Goal: Task Accomplishment & Management: Manage account settings

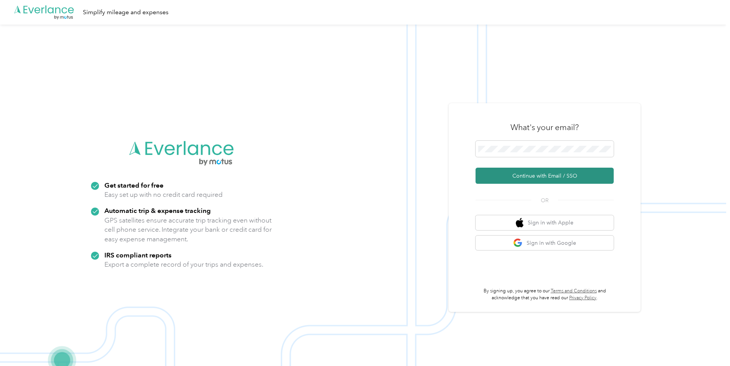
click at [531, 178] on button "Continue with Email / SSO" at bounding box center [545, 176] width 138 height 16
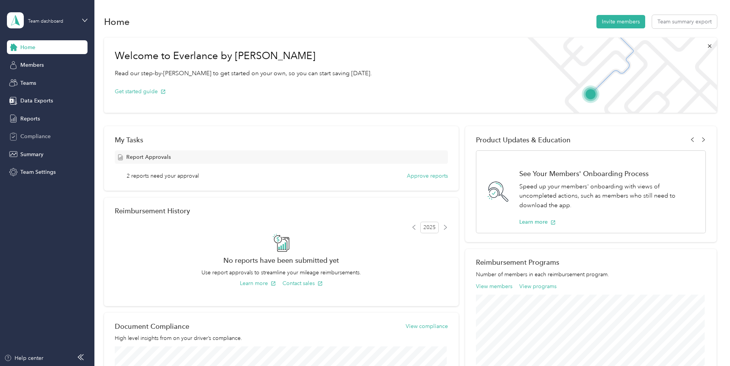
click at [38, 135] on span "Compliance" at bounding box center [35, 136] width 30 height 8
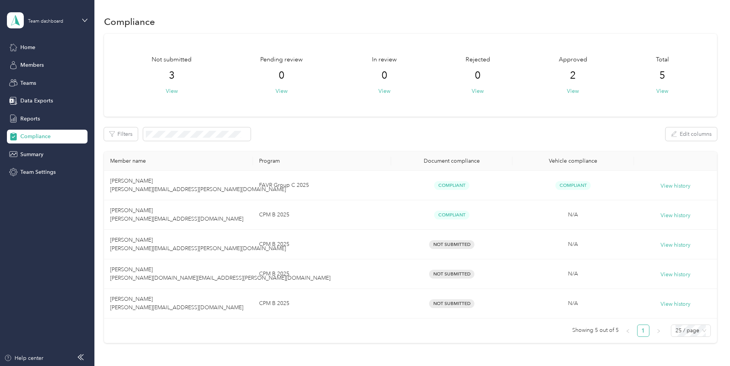
click at [503, 136] on div "Filters Edit columns" at bounding box center [410, 133] width 613 height 13
click at [35, 116] on span "Reports" at bounding box center [30, 119] width 20 height 8
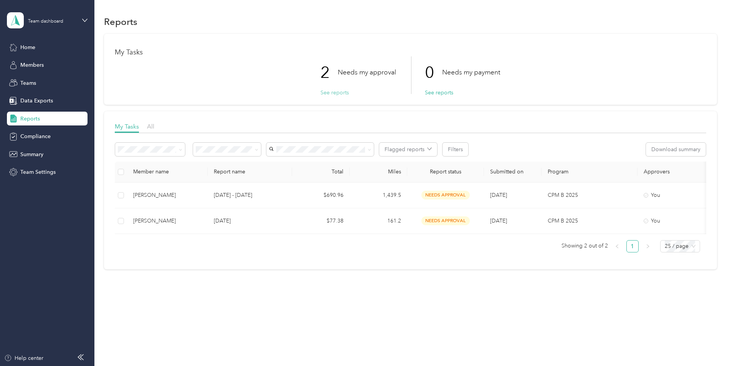
click at [334, 93] on button "See reports" at bounding box center [334, 93] width 28 height 8
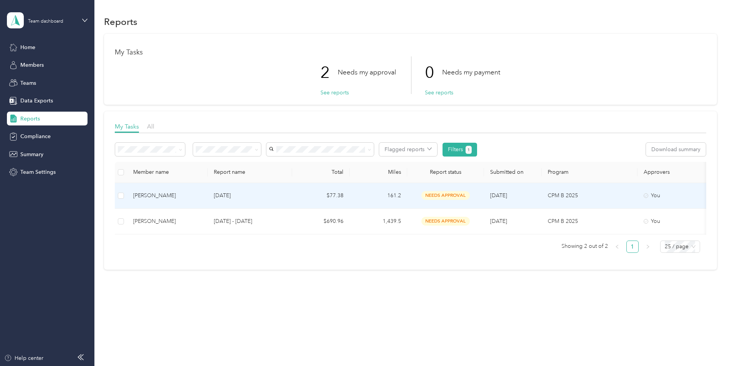
click at [442, 196] on span "needs approval" at bounding box center [445, 195] width 48 height 9
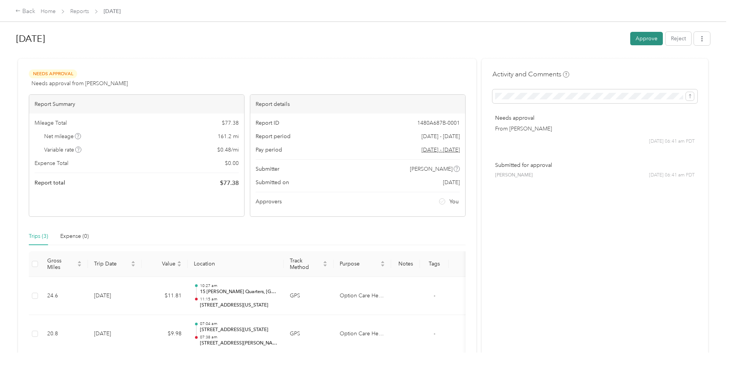
click at [630, 42] on button "Approve" at bounding box center [646, 38] width 33 height 13
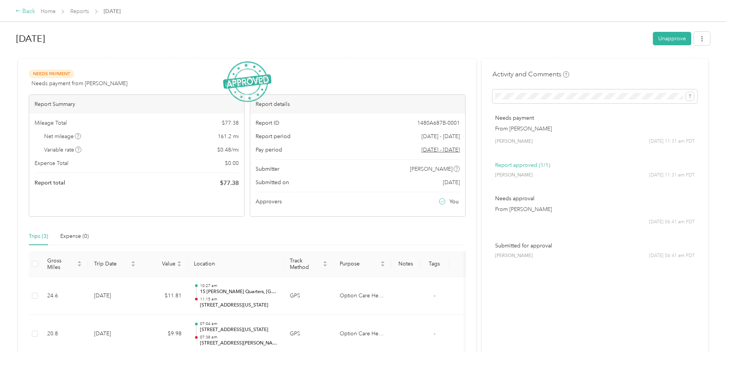
click at [32, 13] on div "Back" at bounding box center [25, 11] width 20 height 9
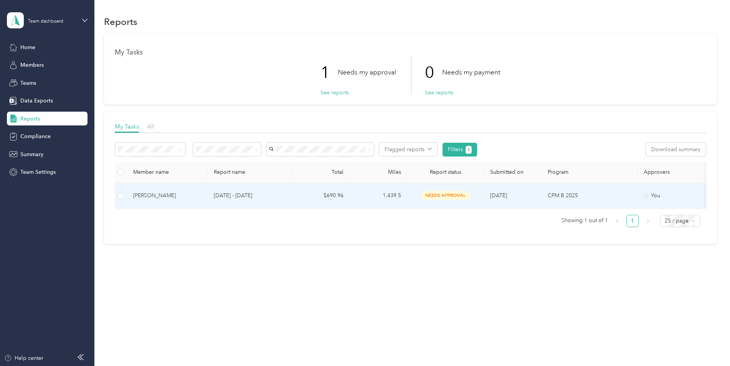
click at [302, 198] on td "$690.96" at bounding box center [321, 196] width 58 height 26
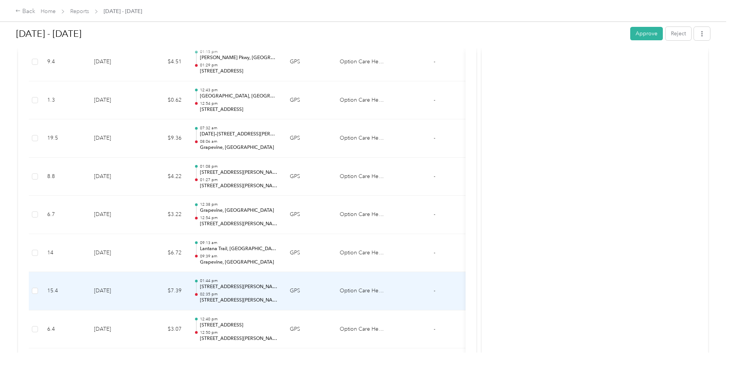
scroll to position [614, 0]
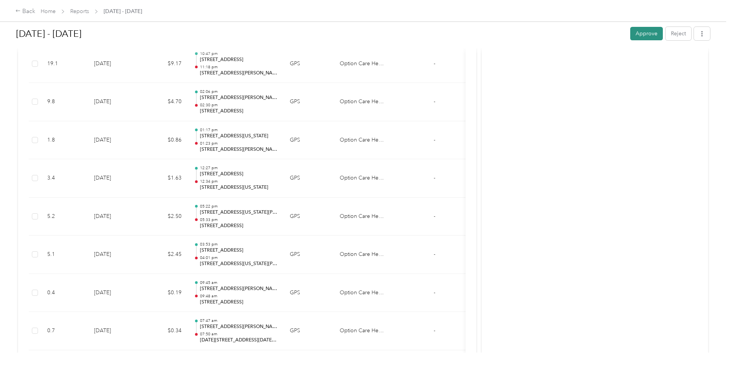
click at [639, 36] on button "Approve" at bounding box center [646, 33] width 33 height 13
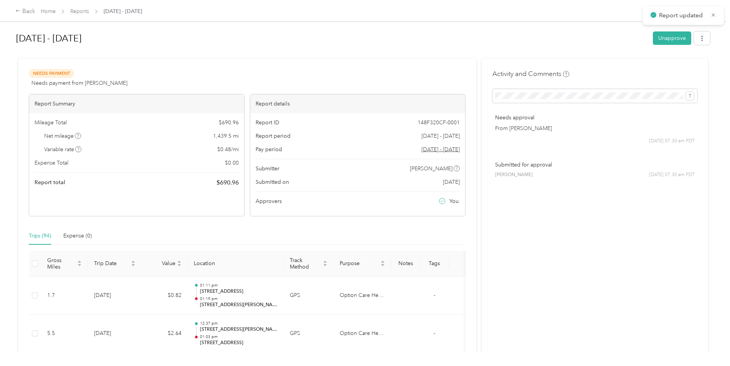
scroll to position [0, 0]
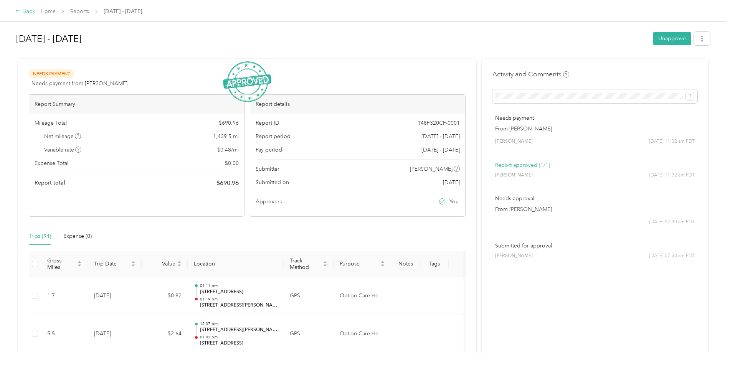
click at [32, 13] on div "Back" at bounding box center [25, 11] width 20 height 9
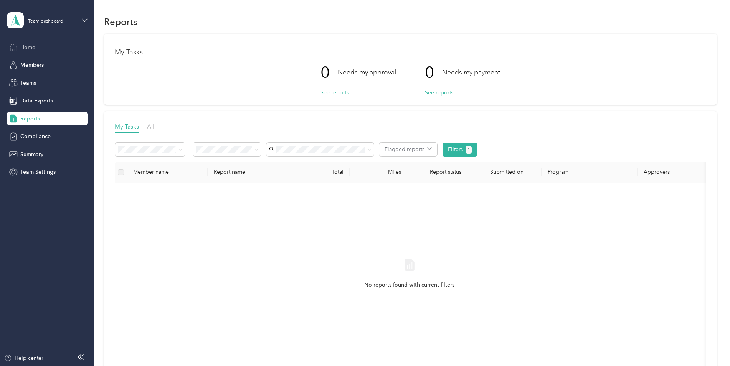
click at [36, 45] on div "Home" at bounding box center [47, 47] width 81 height 14
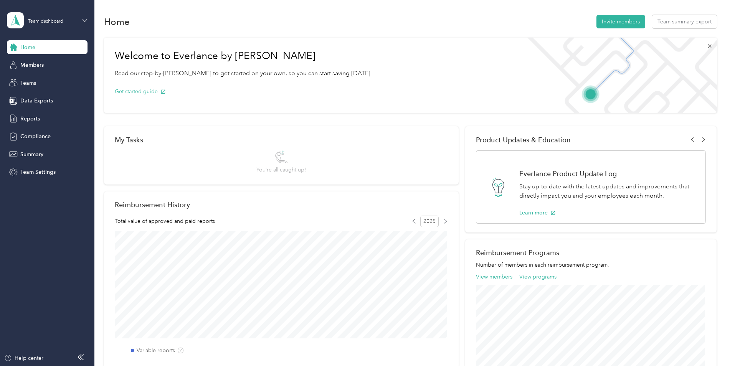
click at [86, 19] on icon at bounding box center [84, 20] width 5 height 5
click at [49, 77] on div "Personal dashboard" at bounding box center [38, 80] width 48 height 8
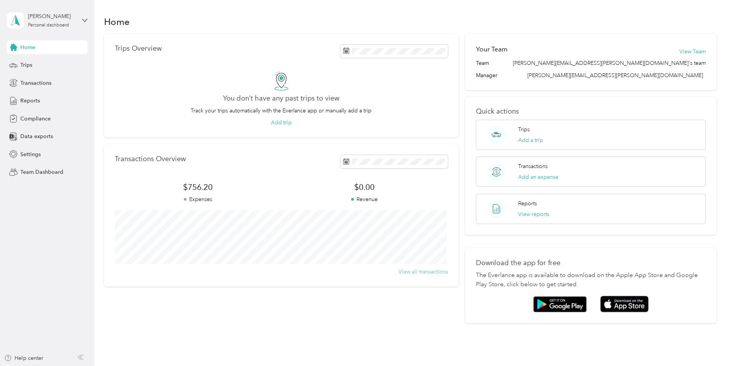
click at [425, 272] on button "View all transactions" at bounding box center [423, 272] width 50 height 8
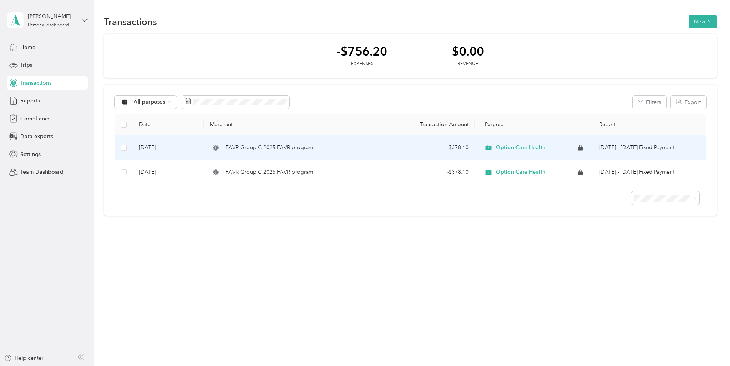
click at [460, 145] on div "- $378.10" at bounding box center [423, 148] width 89 height 8
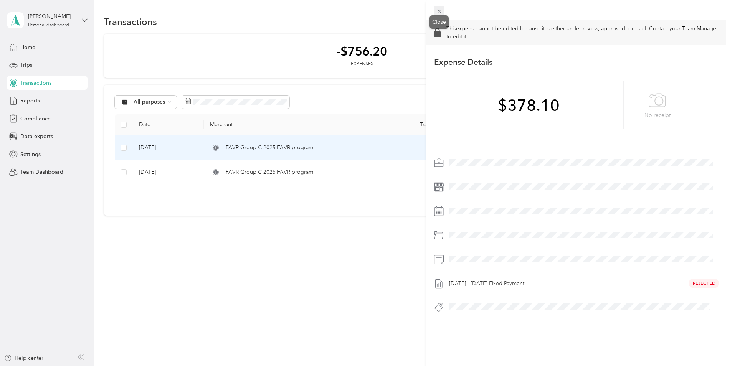
click at [441, 14] on icon at bounding box center [439, 11] width 7 height 7
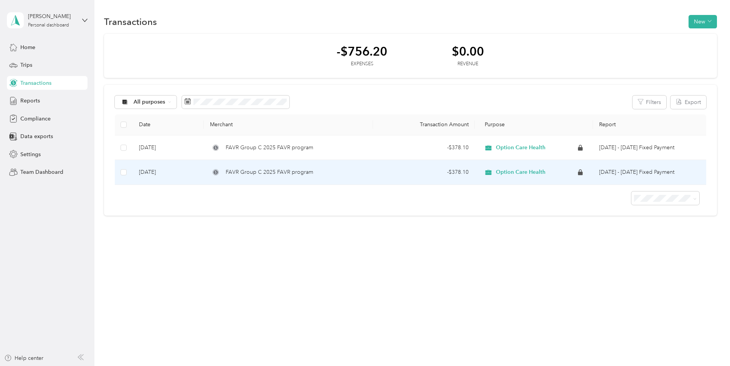
click at [336, 168] on div "FAVR Group C 2025 FAVR program" at bounding box center [288, 172] width 157 height 8
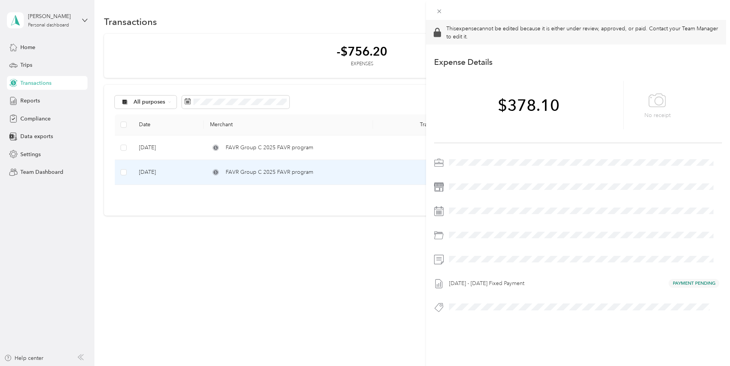
click at [340, 142] on div "This expense cannot be edited because it is either under review, approved, or p…" at bounding box center [365, 183] width 730 height 366
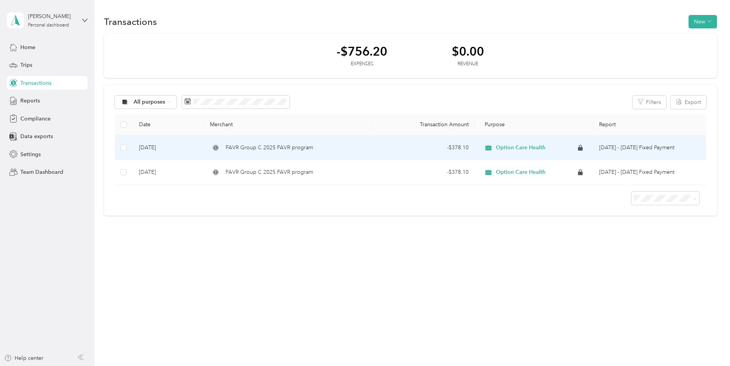
click at [345, 148] on div "FAVR Group C 2025 FAVR program" at bounding box center [288, 148] width 157 height 8
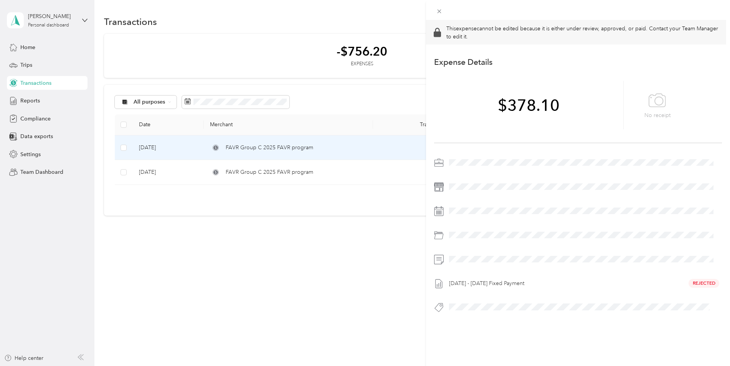
click at [37, 173] on div "This expense cannot be edited because it is either under review, approved, or p…" at bounding box center [365, 183] width 730 height 366
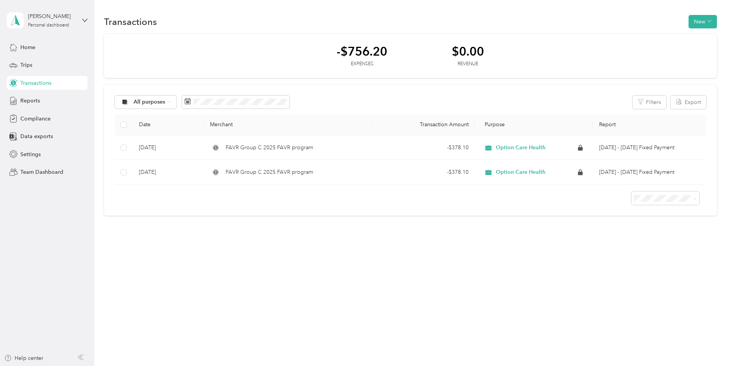
click at [37, 173] on span "Team Dashboard" at bounding box center [41, 172] width 43 height 8
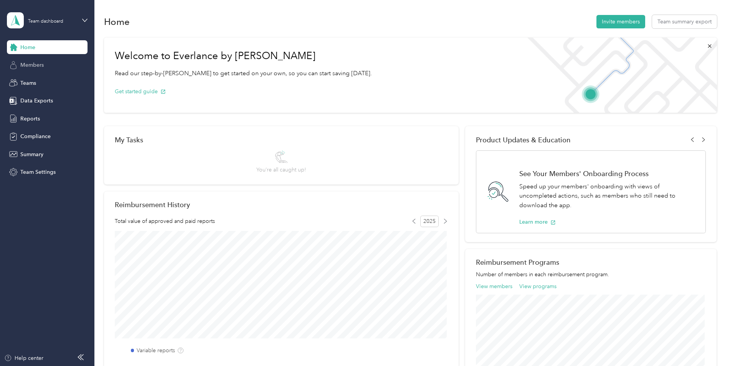
click at [35, 65] on span "Members" at bounding box center [31, 65] width 23 height 8
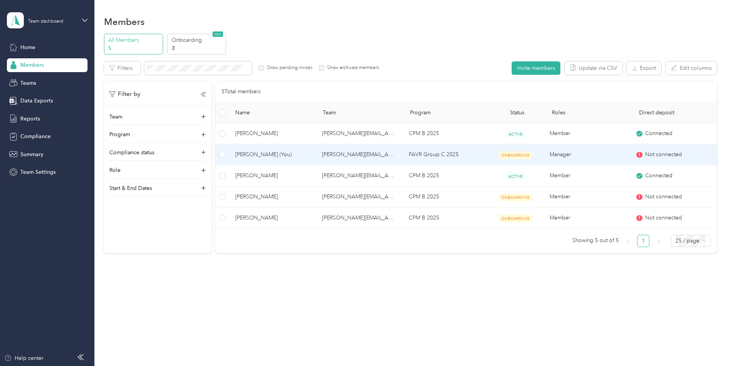
click at [667, 154] on span "Not connected" at bounding box center [663, 154] width 37 height 8
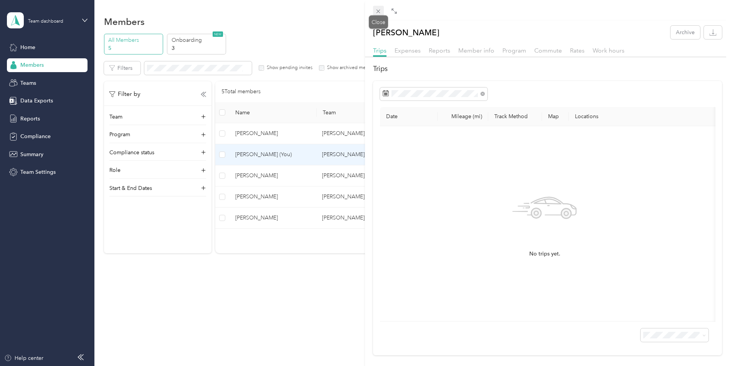
click at [379, 10] on icon at bounding box center [378, 11] width 7 height 7
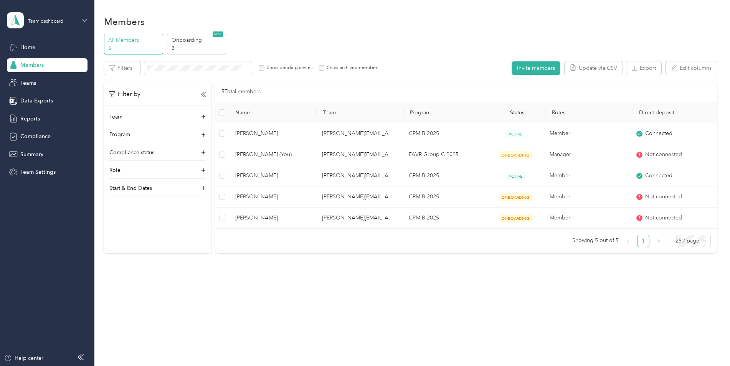
click at [85, 20] on icon at bounding box center [84, 20] width 5 height 5
click at [38, 81] on div "Personal dashboard" at bounding box center [38, 80] width 48 height 8
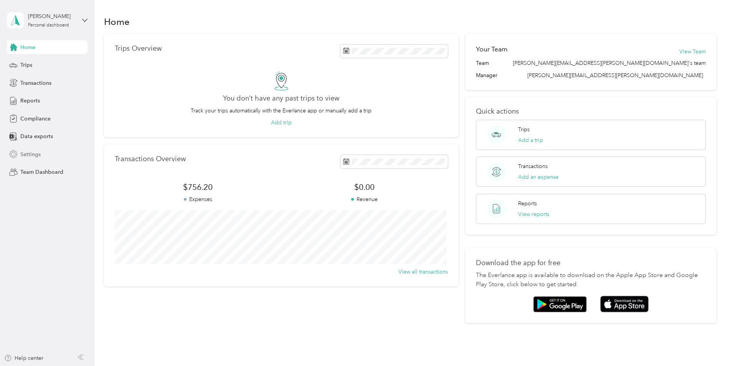
click at [32, 155] on span "Settings" at bounding box center [30, 154] width 20 height 8
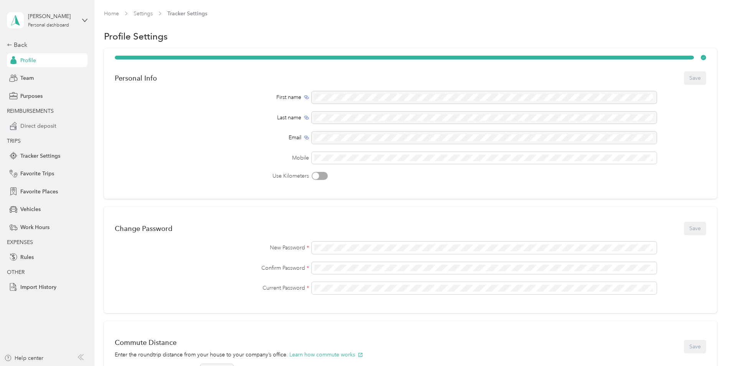
click at [38, 129] on span "Direct deposit" at bounding box center [38, 126] width 36 height 8
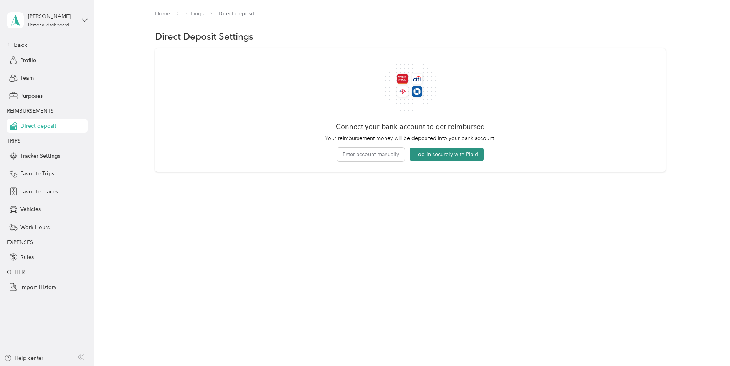
click at [441, 155] on button "Log in securely with Plaid" at bounding box center [447, 154] width 74 height 13
click at [359, 155] on button "Enter account manually" at bounding box center [371, 154] width 68 height 13
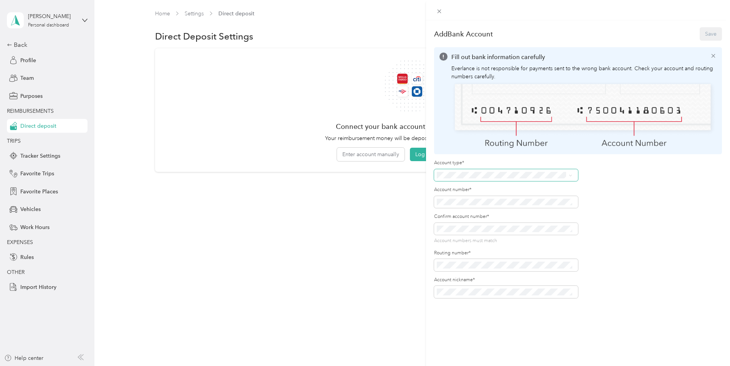
click at [568, 173] on span at bounding box center [569, 175] width 6 height 5
click at [570, 174] on icon at bounding box center [570, 175] width 3 height 3
click at [469, 190] on li "Checking" at bounding box center [504, 186] width 141 height 13
click at [428, 200] on div "Add Bank Account Save Fill out bank information carefully Everlance is not resp…" at bounding box center [578, 203] width 304 height 366
click at [700, 35] on button "Save" at bounding box center [711, 33] width 22 height 13
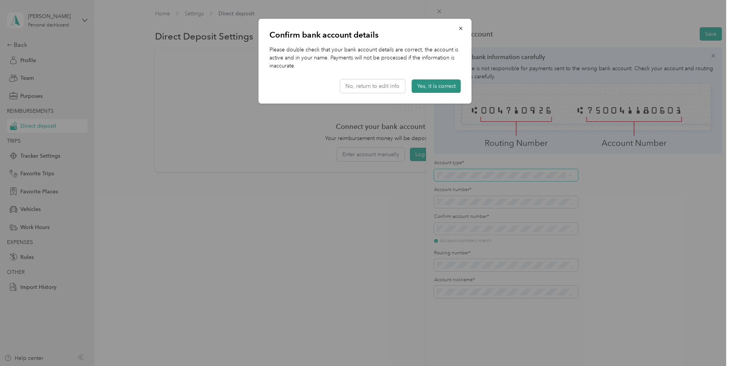
click at [444, 89] on button "Yes, it is correct" at bounding box center [436, 85] width 49 height 13
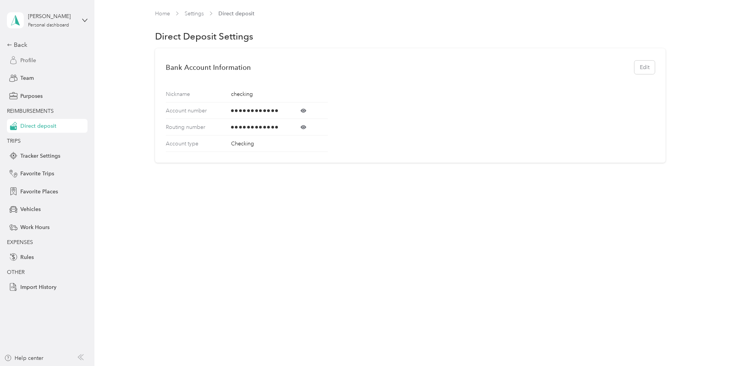
click at [27, 60] on span "Profile" at bounding box center [28, 60] width 16 height 8
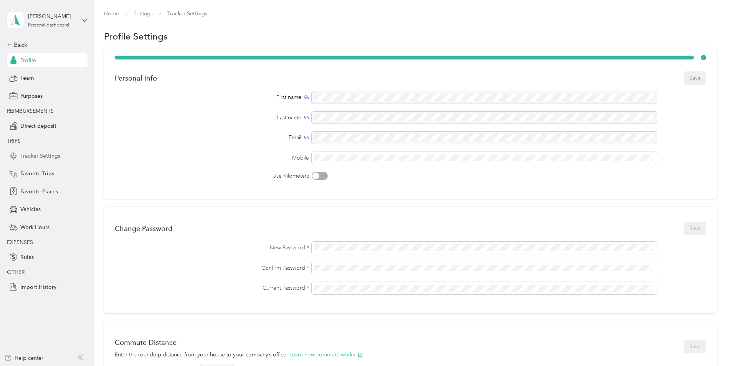
click at [38, 157] on span "Tracker Settings" at bounding box center [40, 156] width 40 height 8
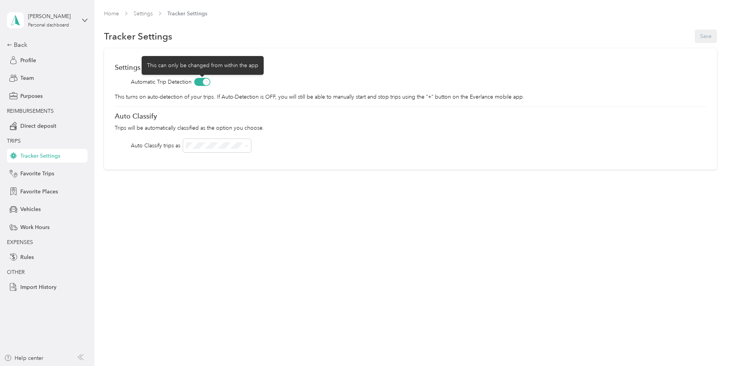
click at [196, 83] on span at bounding box center [202, 82] width 16 height 8
click at [28, 63] on span "Profile" at bounding box center [28, 60] width 16 height 8
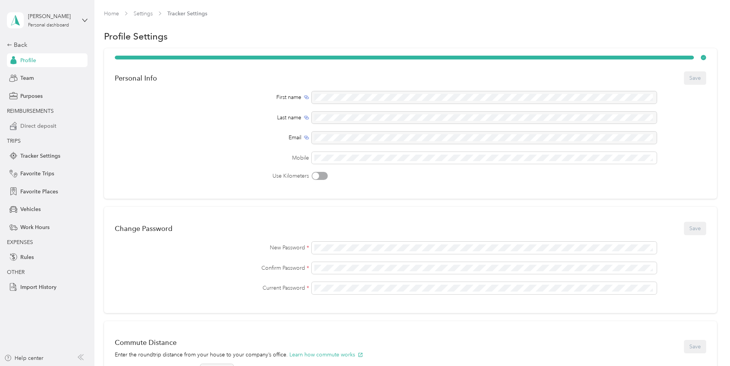
click at [39, 126] on span "Direct deposit" at bounding box center [38, 126] width 36 height 8
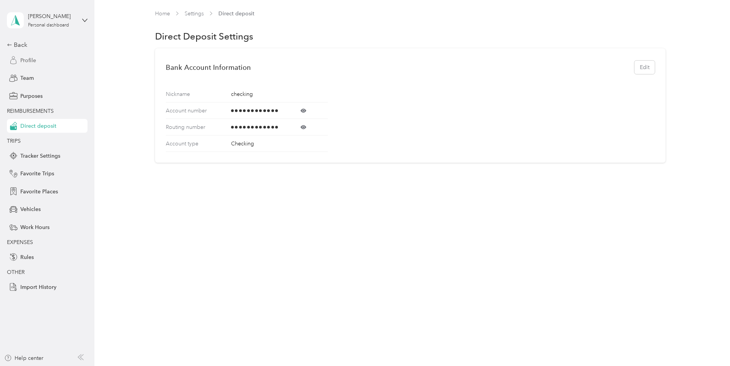
click at [35, 56] on div "Profile" at bounding box center [47, 60] width 81 height 14
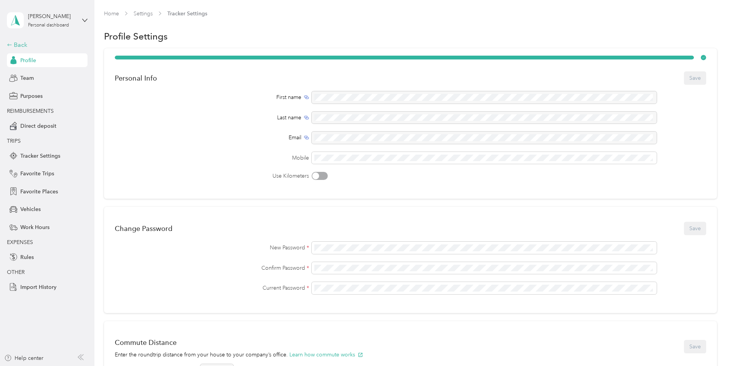
click at [22, 45] on div "Back" at bounding box center [45, 44] width 77 height 9
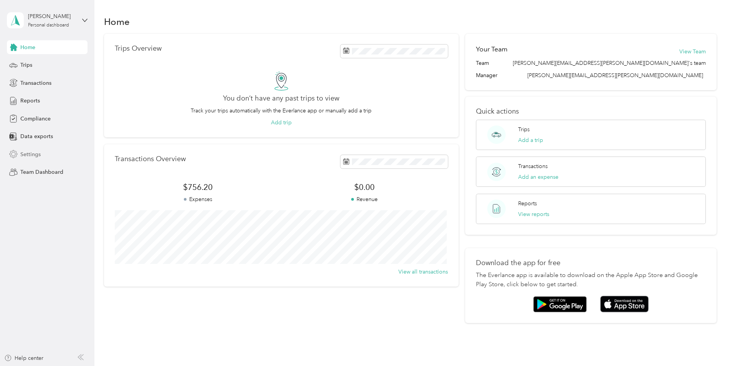
click at [28, 155] on span "Settings" at bounding box center [30, 154] width 20 height 8
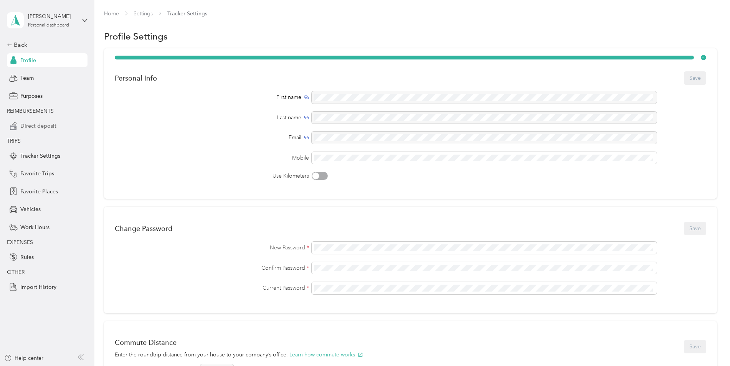
click at [37, 125] on span "Direct deposit" at bounding box center [38, 126] width 36 height 8
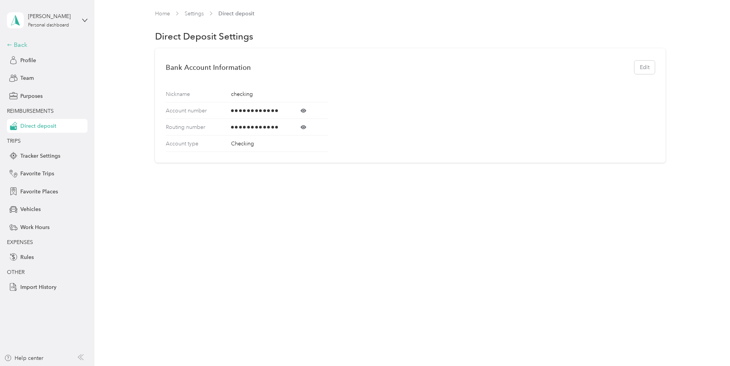
click at [20, 41] on div "Back" at bounding box center [45, 44] width 77 height 9
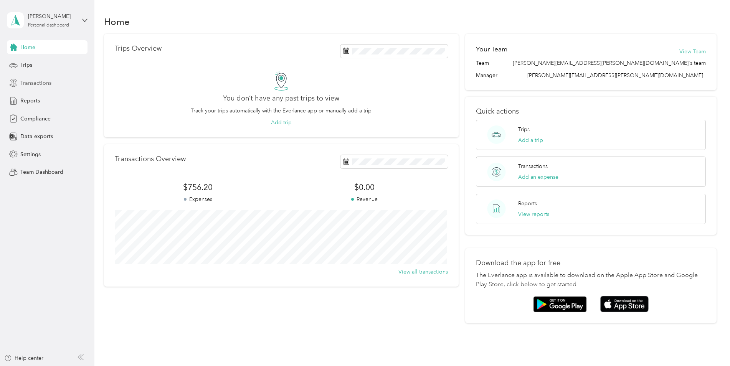
click at [37, 82] on span "Transactions" at bounding box center [35, 83] width 31 height 8
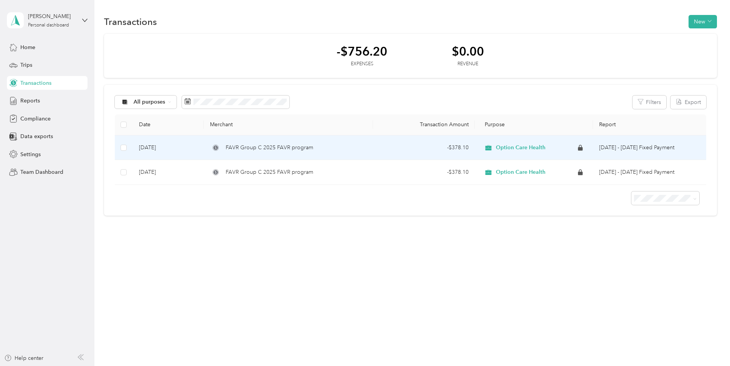
click at [339, 151] on div "FAVR Group C 2025 FAVR program" at bounding box center [288, 148] width 157 height 8
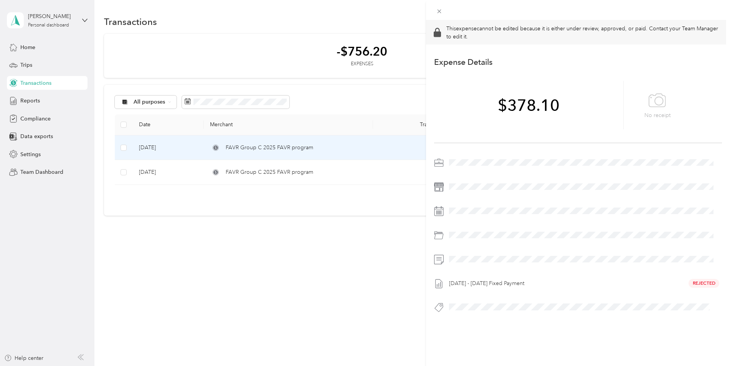
click at [328, 172] on div "This expense cannot be edited because it is either under review, approved, or p…" at bounding box center [365, 183] width 730 height 366
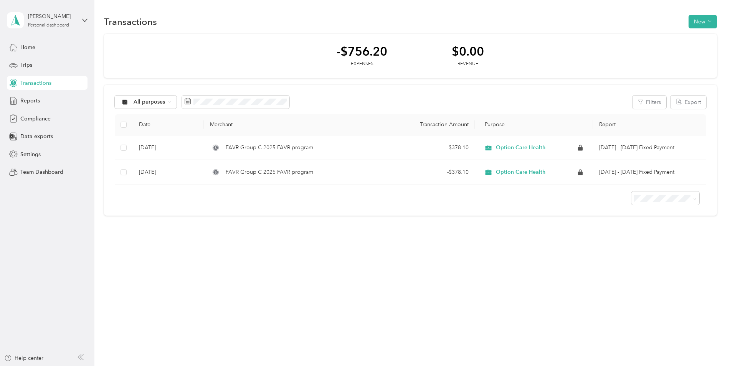
click at [328, 172] on div "FAVR Group C 2025 FAVR program" at bounding box center [288, 172] width 157 height 8
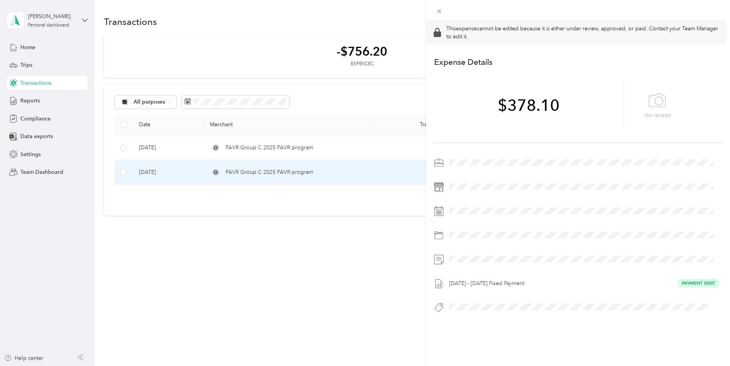
click at [339, 144] on div "This expense cannot be edited because it is either under review, approved, or p…" at bounding box center [365, 183] width 730 height 366
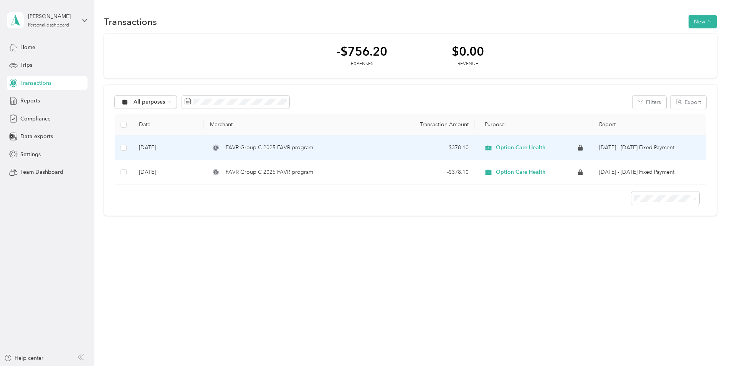
click at [339, 145] on div "FAVR Group C 2025 FAVR program" at bounding box center [288, 148] width 157 height 8
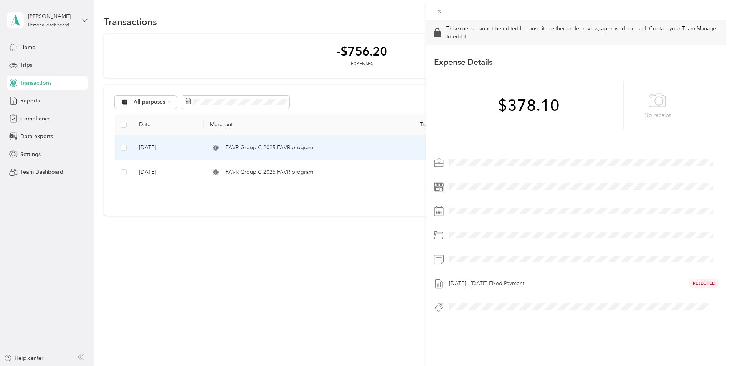
click at [694, 283] on div "Oct 1 - 31, 2025 Fixed Payment Rejected" at bounding box center [584, 283] width 276 height 12
click at [526, 283] on div "Oct 1 - 31, 2025 Fixed Payment Rejected" at bounding box center [584, 283] width 276 height 12
click at [651, 267] on div "Oct 1 - 31, 2025 Fixed Payment Rejected" at bounding box center [578, 238] width 288 height 162
click at [302, 175] on div "This expense cannot be edited because it is either under review, approved, or p…" at bounding box center [365, 183] width 730 height 366
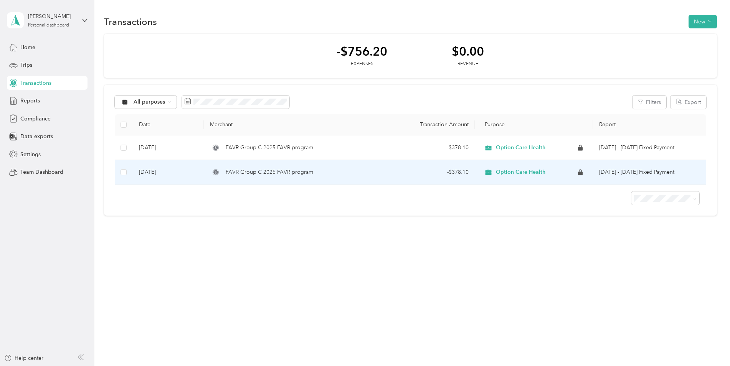
click at [302, 175] on span "FAVR Group C 2025 FAVR program" at bounding box center [270, 172] width 88 height 8
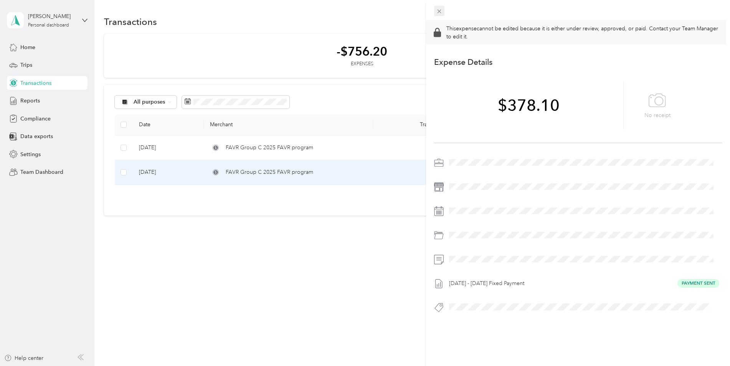
click at [438, 13] on icon at bounding box center [439, 11] width 7 height 7
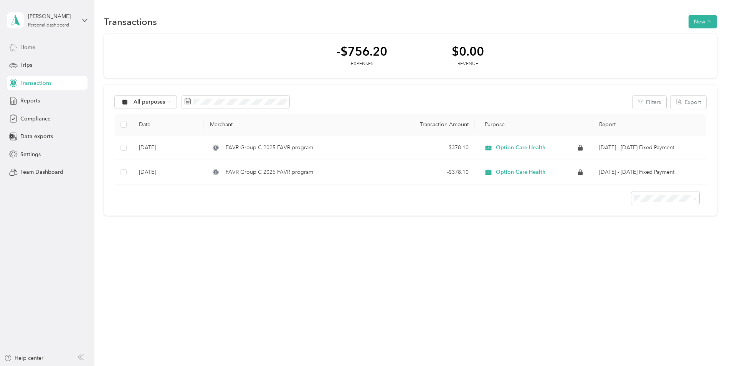
click at [33, 51] on span "Home" at bounding box center [27, 47] width 15 height 8
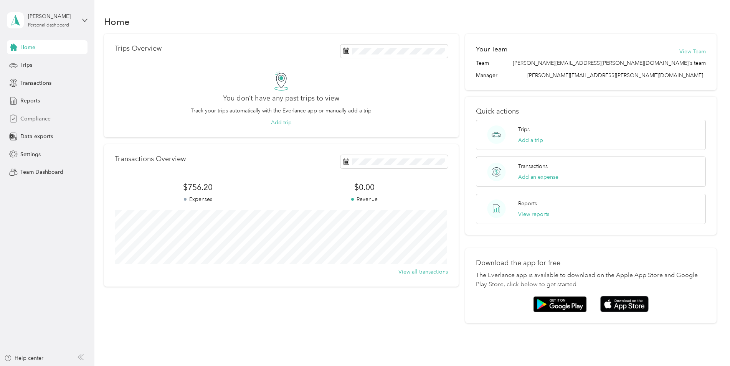
click at [29, 117] on span "Compliance" at bounding box center [35, 119] width 30 height 8
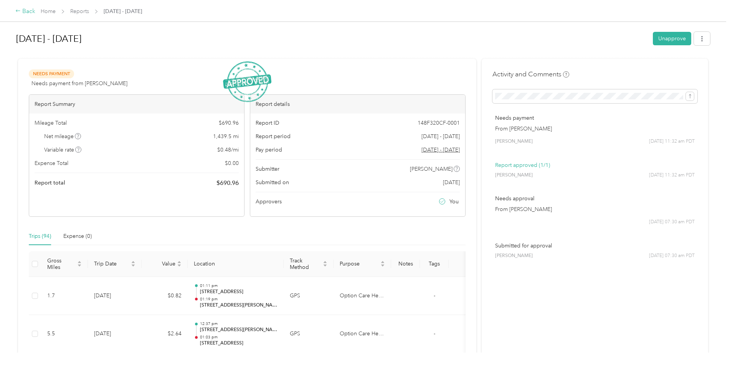
click at [22, 12] on div "Back" at bounding box center [25, 11] width 20 height 9
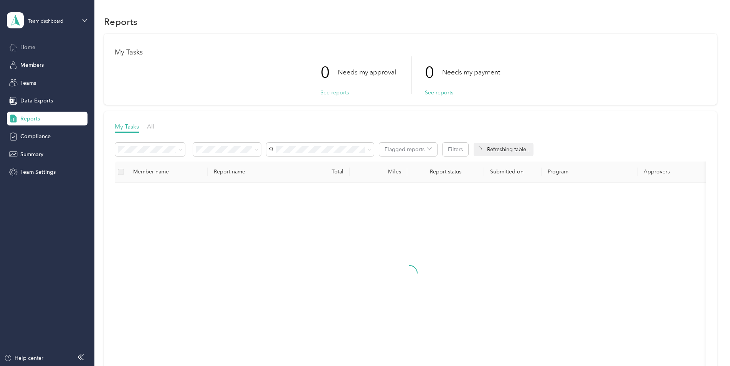
click at [40, 47] on div "Home" at bounding box center [47, 47] width 81 height 14
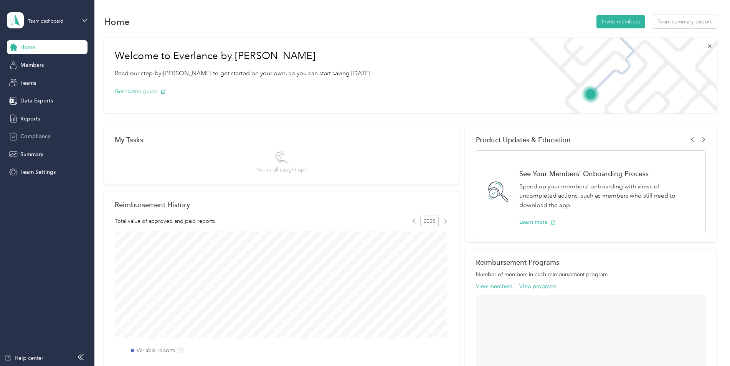
click at [40, 138] on span "Compliance" at bounding box center [35, 136] width 30 height 8
